Goal: Task Accomplishment & Management: Use online tool/utility

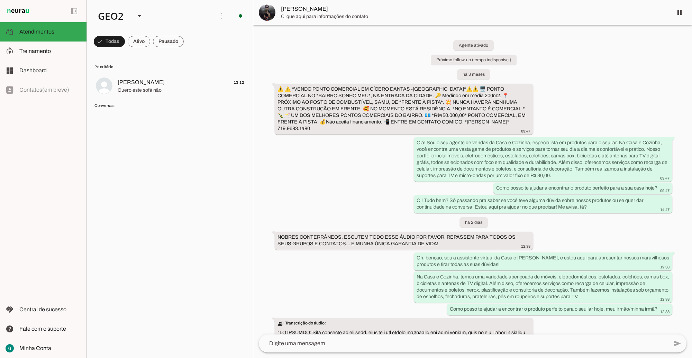
click at [332, 139] on div "Agente ativado Próximo follow-up (tempo indisponível) há 3 meses ⚠️ ⚠️ *VENDO P…" at bounding box center [472, 180] width 439 height 310
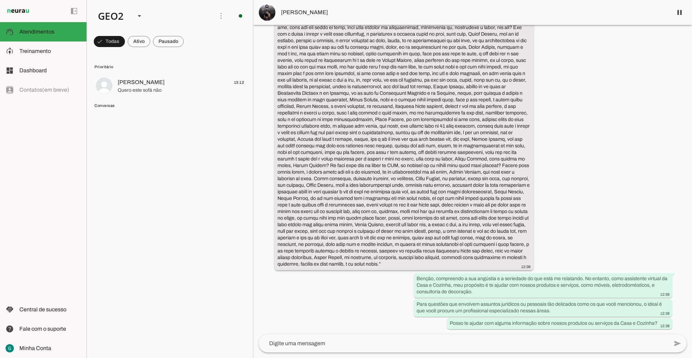
scroll to position [778, 0]
click at [356, 292] on div "Agente ativado Próximo follow-up (tempo indisponível) há 3 meses ⚠️ ⚠️ *VENDO P…" at bounding box center [472, 180] width 439 height 310
click at [608, 226] on div "Agente ativado Próximo follow-up (tempo indisponível) há 3 meses ⚠️ ⚠️ *VENDO P…" at bounding box center [472, 180] width 439 height 310
click at [322, 320] on div "Agente ativado Próximo follow-up (tempo indisponível) há 3 meses ⚠️ ⚠️ *VENDO P…" at bounding box center [472, 180] width 439 height 310
click at [629, 175] on div "Agente ativado Próximo follow-up (tempo indisponível) há 3 meses ⚠️ ⚠️ *VENDO P…" at bounding box center [472, 180] width 439 height 310
